Goal: Check status: Check status

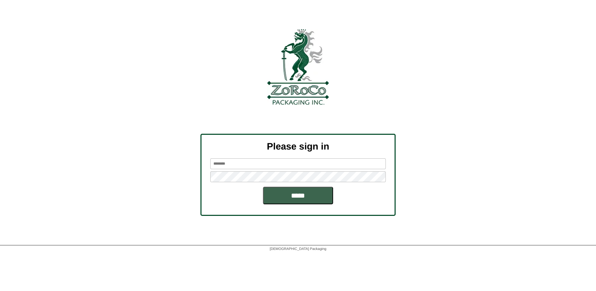
click at [235, 164] on input "text" at bounding box center [297, 163] width 175 height 11
type input "******"
click at [263, 187] on input "*****" at bounding box center [298, 196] width 70 height 18
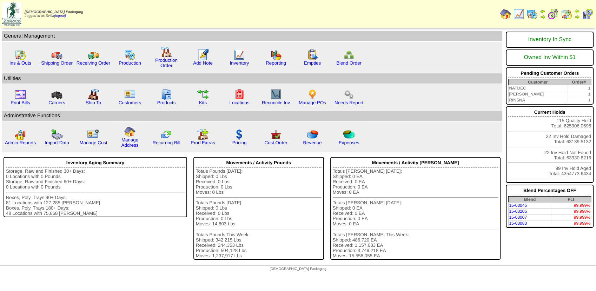
click at [535, 13] on img at bounding box center [531, 13] width 11 height 11
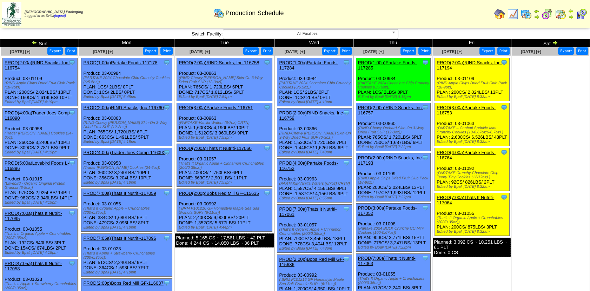
click at [34, 42] on img at bounding box center [35, 43] width 6 height 6
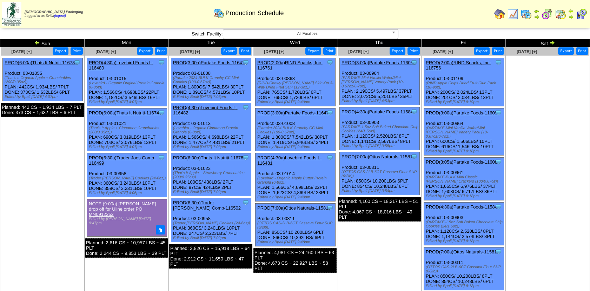
click at [36, 44] on img at bounding box center [37, 43] width 6 height 6
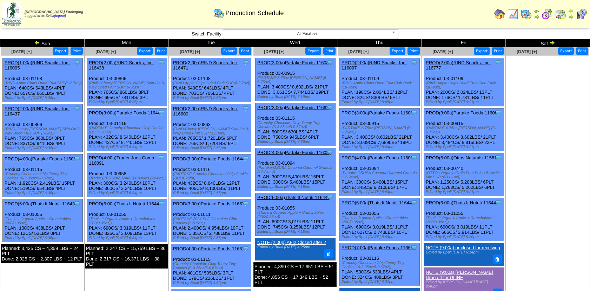
click at [39, 42] on img at bounding box center [37, 43] width 6 height 6
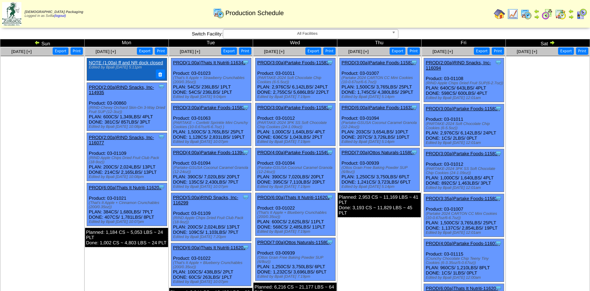
click at [38, 48] on div "[DATE] [+]" at bounding box center [22, 51] width 42 height 8
click at [35, 42] on img at bounding box center [37, 43] width 6 height 6
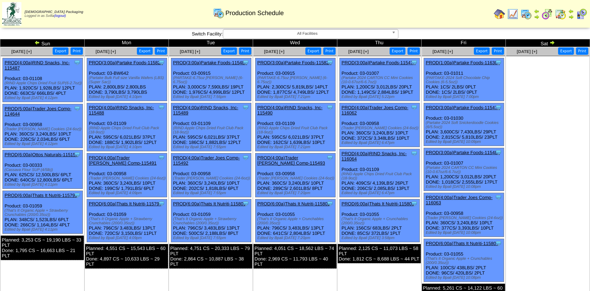
click at [36, 42] on img at bounding box center [37, 43] width 6 height 6
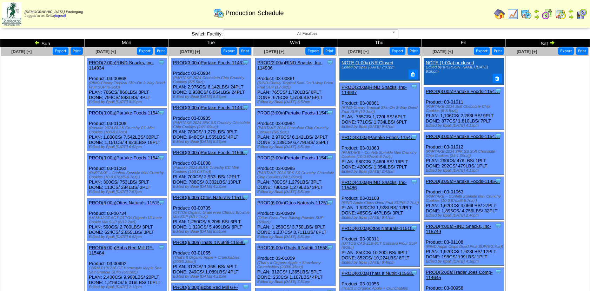
click at [553, 42] on img at bounding box center [552, 43] width 6 height 6
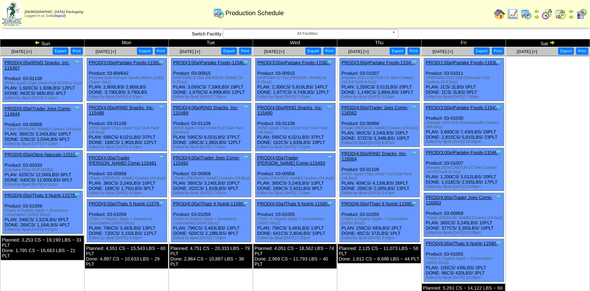
click at [550, 42] on img at bounding box center [552, 43] width 6 height 6
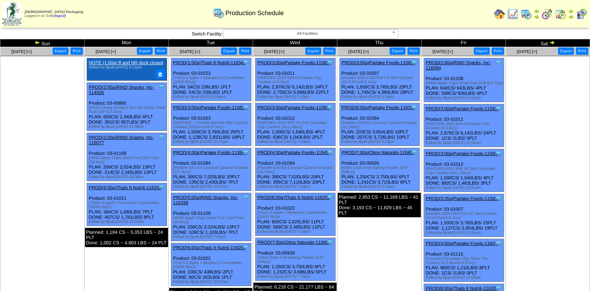
click at [550, 42] on img at bounding box center [552, 43] width 6 height 6
